Goal: Find specific page/section: Find specific page/section

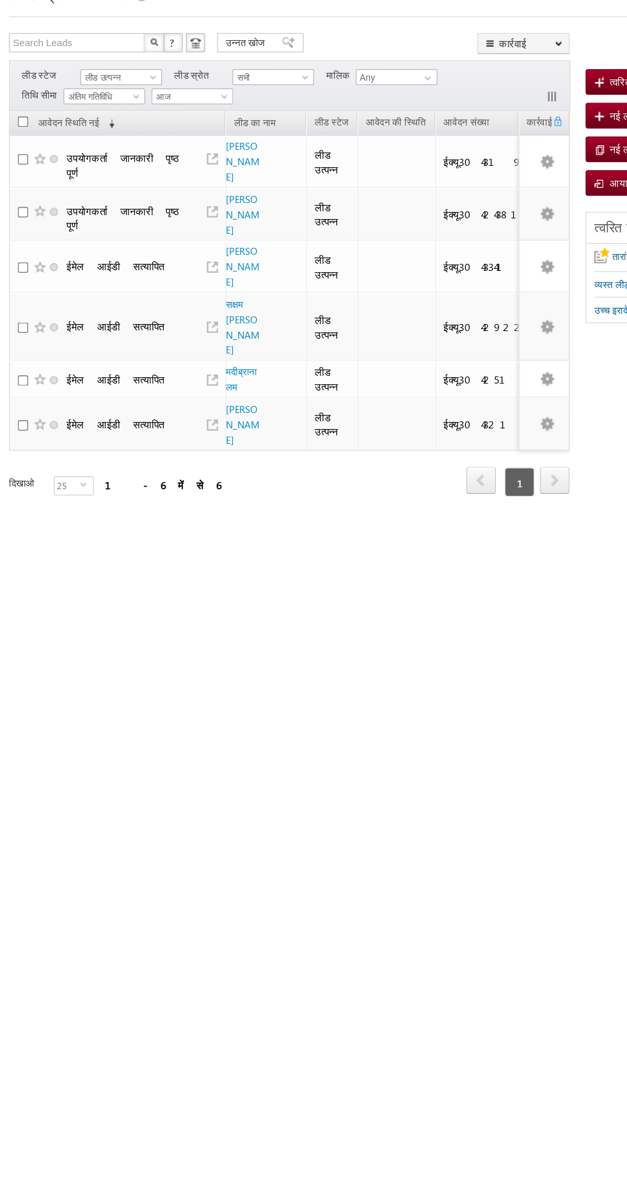
scroll to position [0, 4]
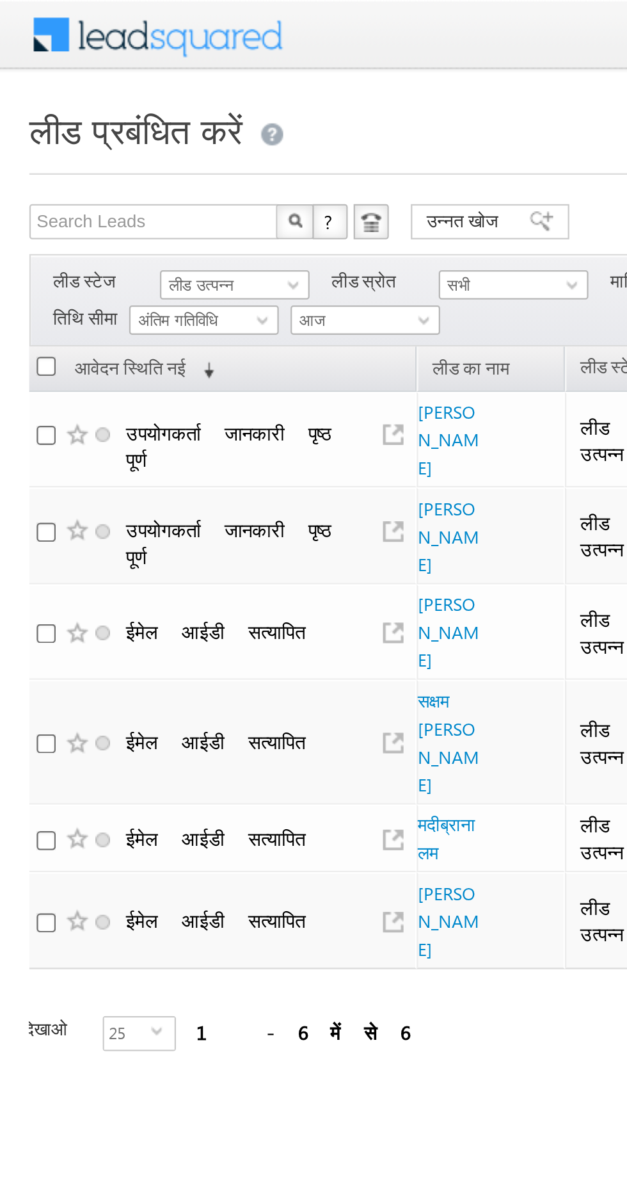
click at [84, 120] on font "लीड उत्पन्न" at bounding box center [88, 124] width 28 height 8
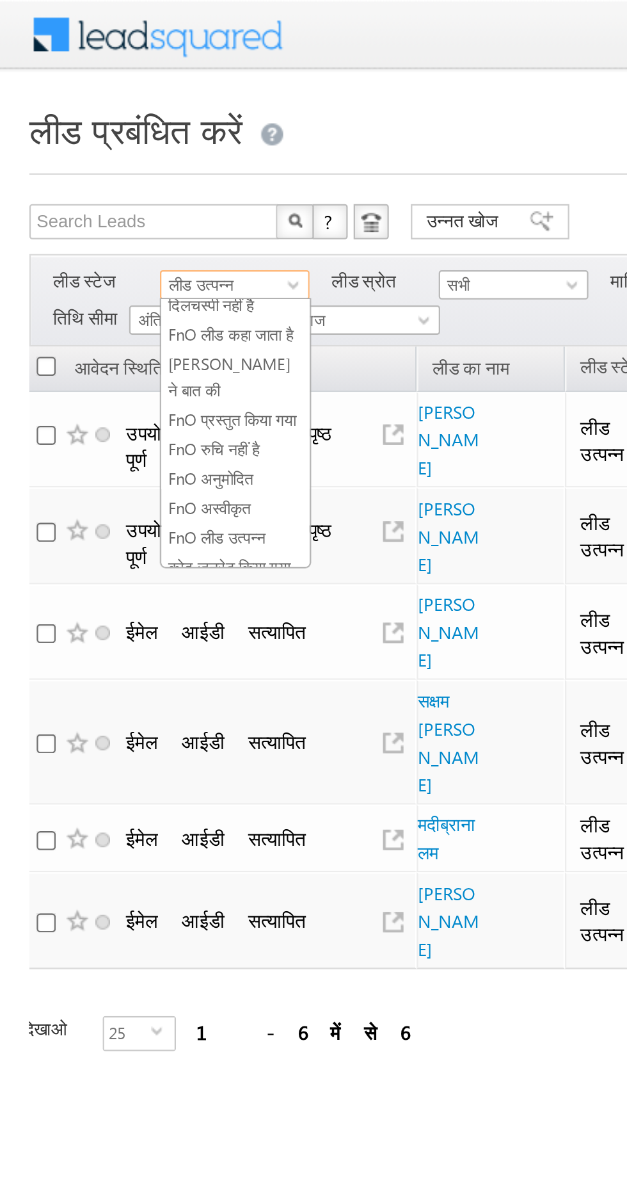
scroll to position [228, 0]
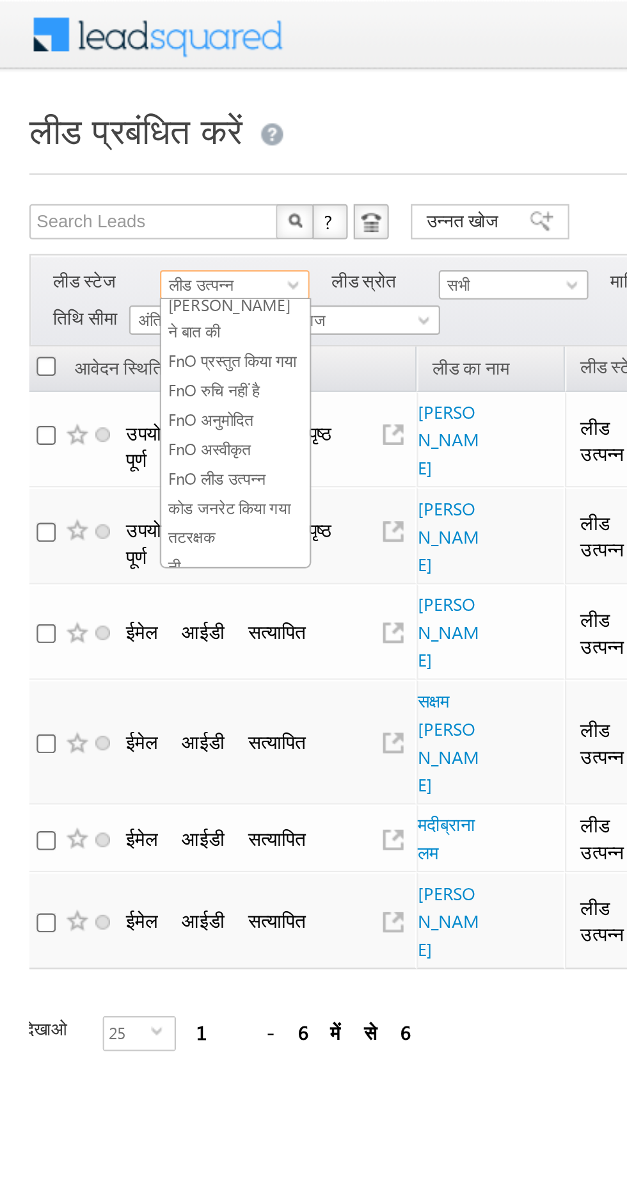
click at [89, 230] on font "तटरक्षक" at bounding box center [84, 234] width 20 height 8
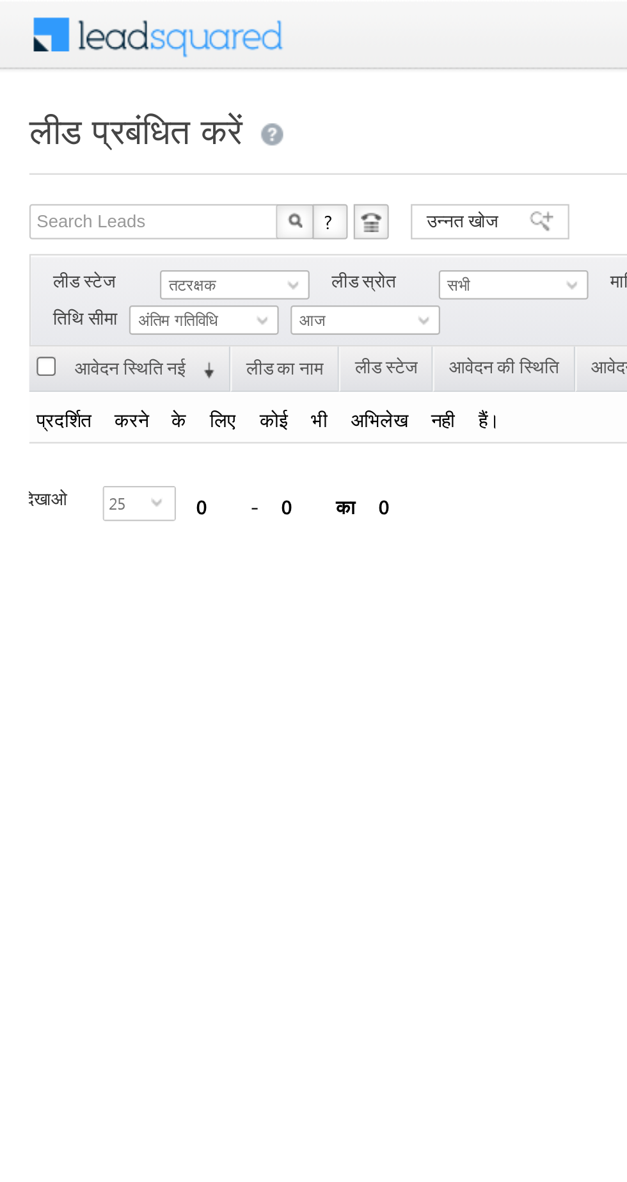
click at [92, 135] on font "अंतिम गतिविधि" at bounding box center [77, 139] width 35 height 8
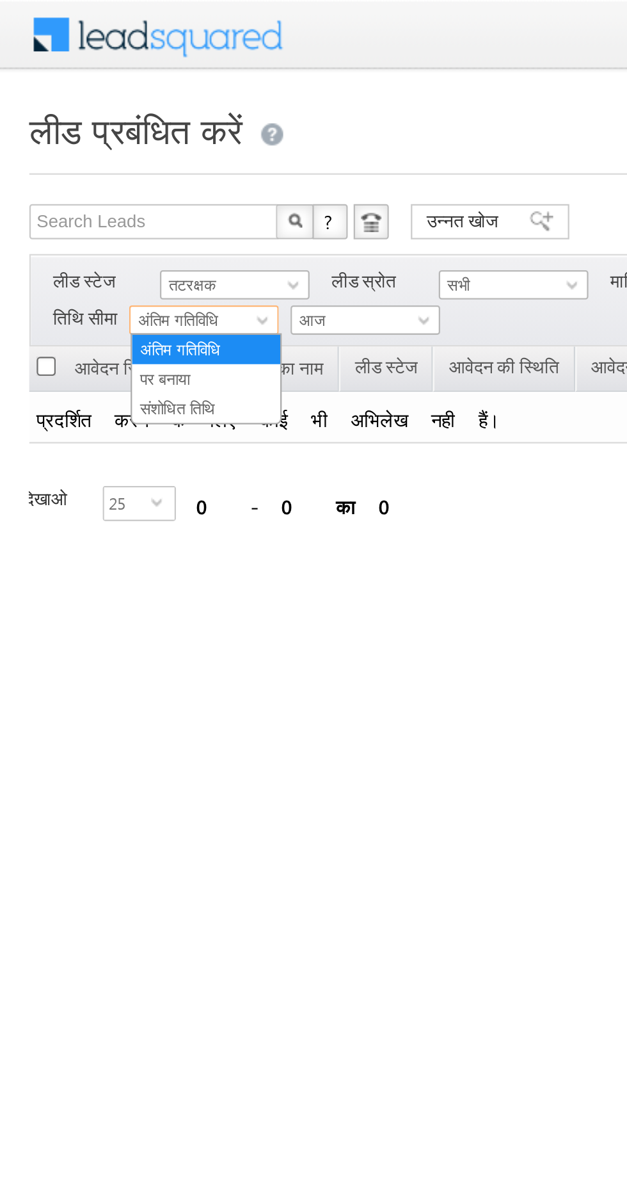
click at [91, 120] on font "तटरक्षक" at bounding box center [84, 124] width 20 height 8
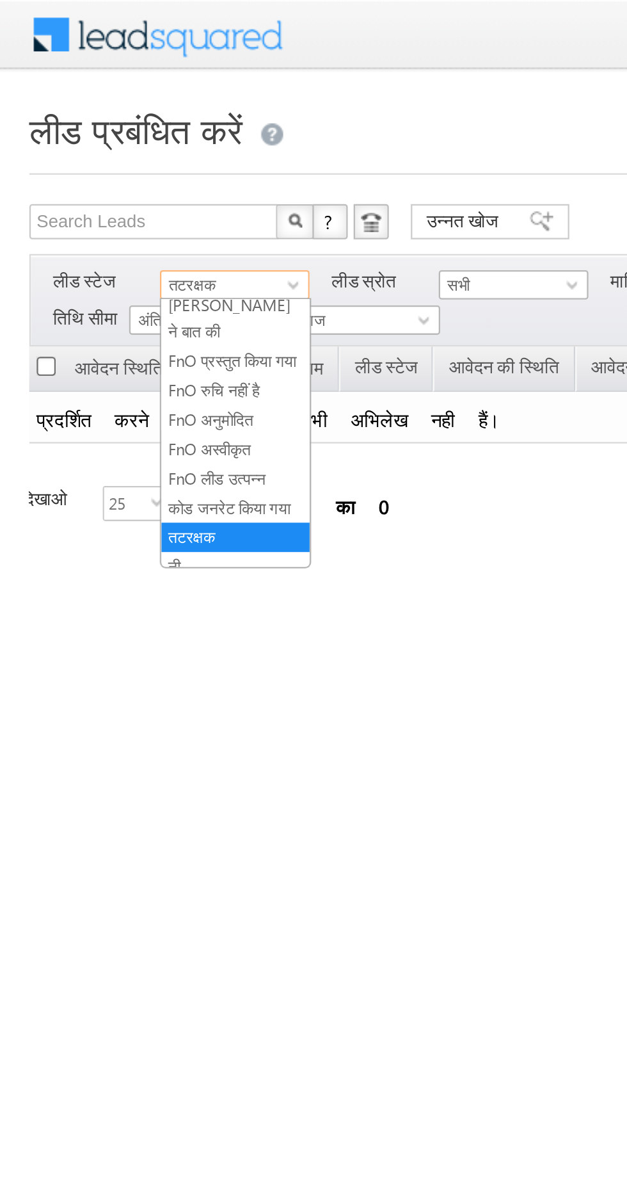
scroll to position [0, 0]
click at [92, 217] on font "कोड जनरेट किया गया" at bounding box center [100, 221] width 53 height 8
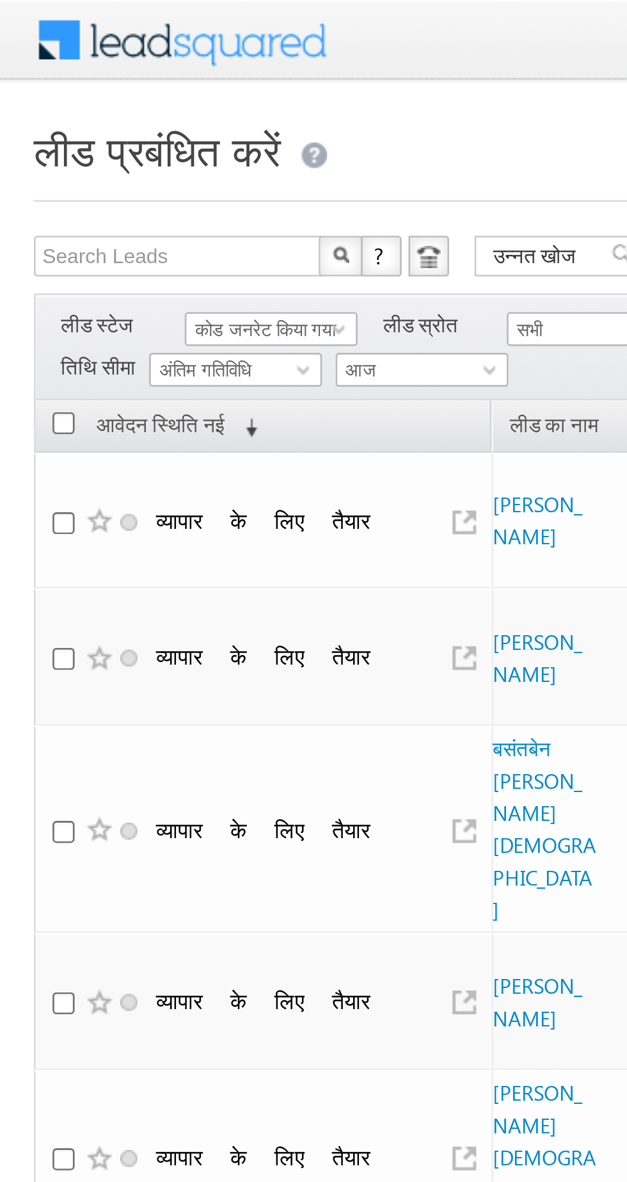
click at [90, 125] on font "कोड जनरेट किया गया" at bounding box center [100, 124] width 53 height 8
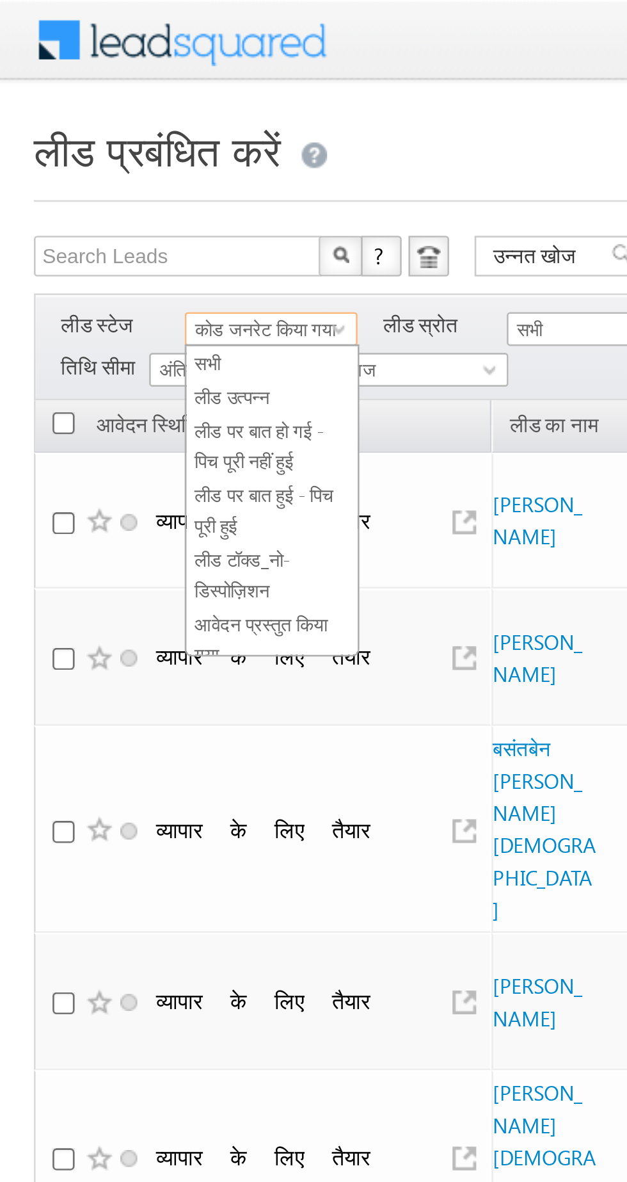
click at [90, 146] on font "लीड उत्पन्न" at bounding box center [88, 149] width 28 height 8
